Goal: Information Seeking & Learning: Learn about a topic

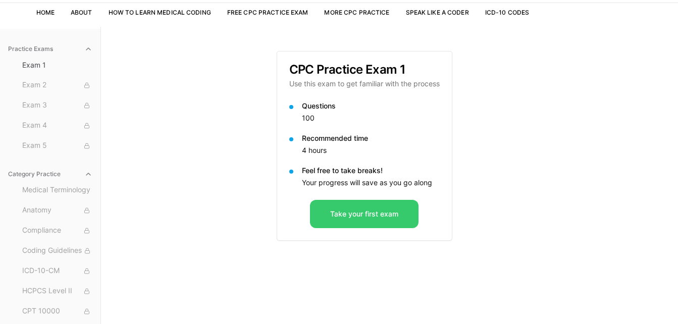
click at [364, 211] on button "Take your first exam" at bounding box center [364, 214] width 109 height 28
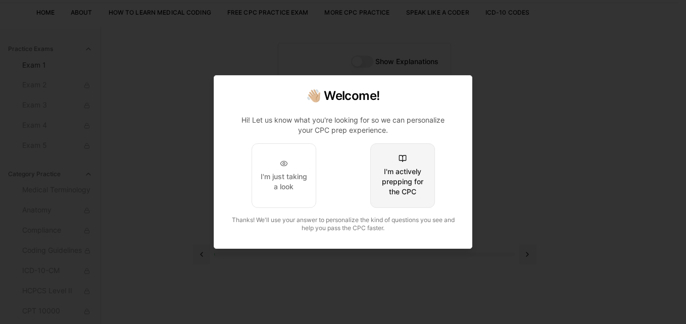
click at [411, 168] on div "I'm actively prepping for the CPC" at bounding box center [402, 182] width 47 height 30
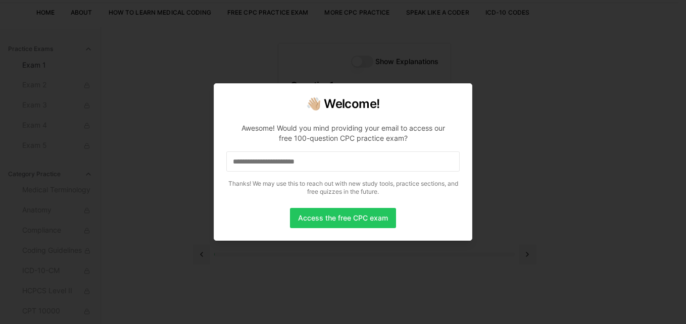
click at [347, 161] on input at bounding box center [342, 162] width 233 height 20
click at [339, 217] on button "Access the free CPC exam" at bounding box center [343, 218] width 106 height 20
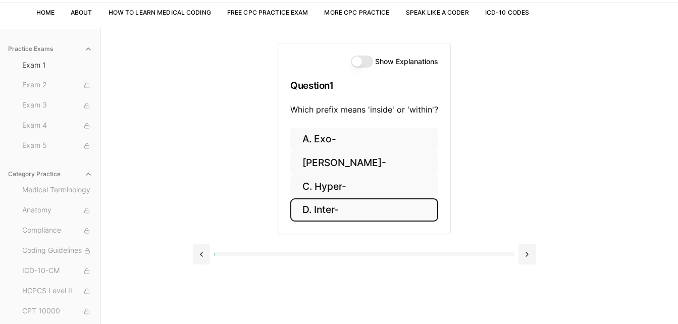
click at [334, 207] on button "D. Inter-" at bounding box center [364, 210] width 148 height 24
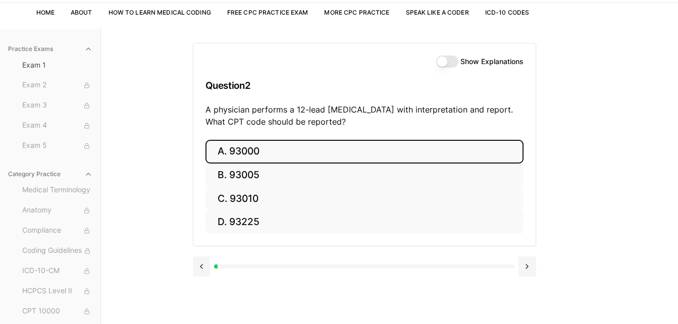
click at [266, 148] on button "A. 93000" at bounding box center [365, 152] width 318 height 24
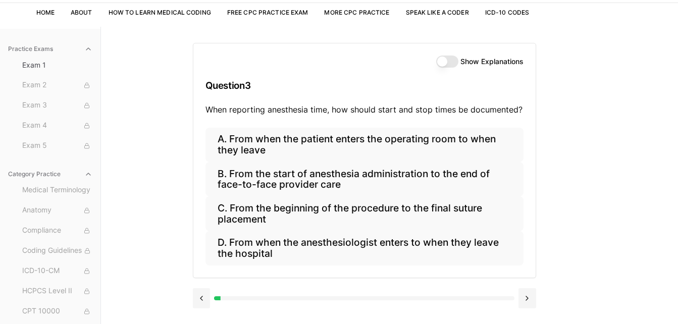
click at [442, 63] on button "Show Explanations" at bounding box center [447, 62] width 22 height 12
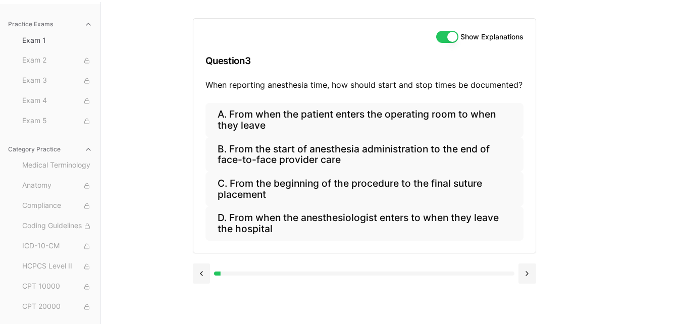
scroll to position [93, 0]
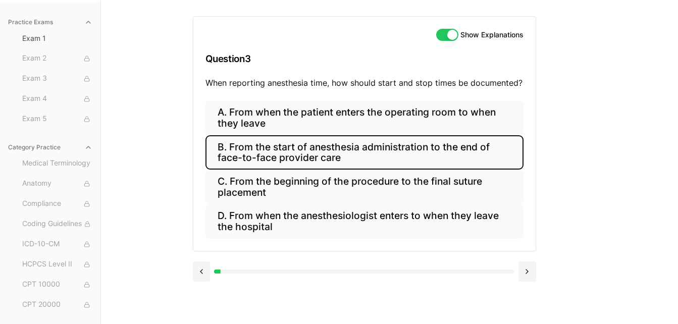
click at [327, 156] on button "B. From the start of anesthesia administration to the end of face-to-face provi…" at bounding box center [365, 152] width 318 height 34
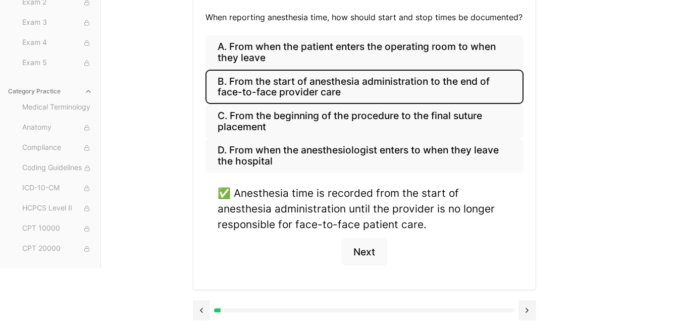
scroll to position [159, 0]
click at [369, 255] on button "Next" at bounding box center [364, 251] width 46 height 27
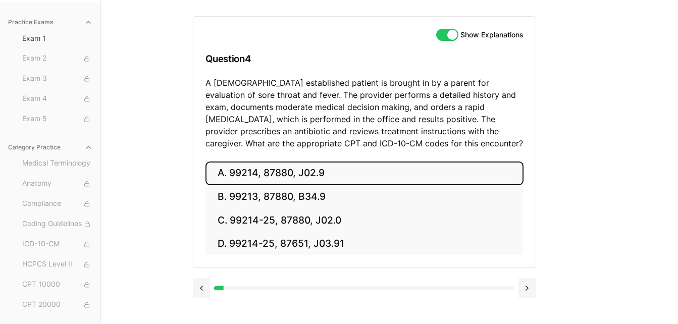
click at [253, 172] on button "A. 99214, 87880, J02.9" at bounding box center [365, 174] width 318 height 24
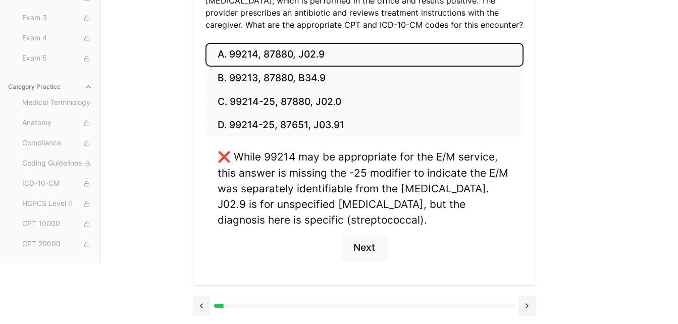
scroll to position [0, 0]
